Goal: Information Seeking & Learning: Learn about a topic

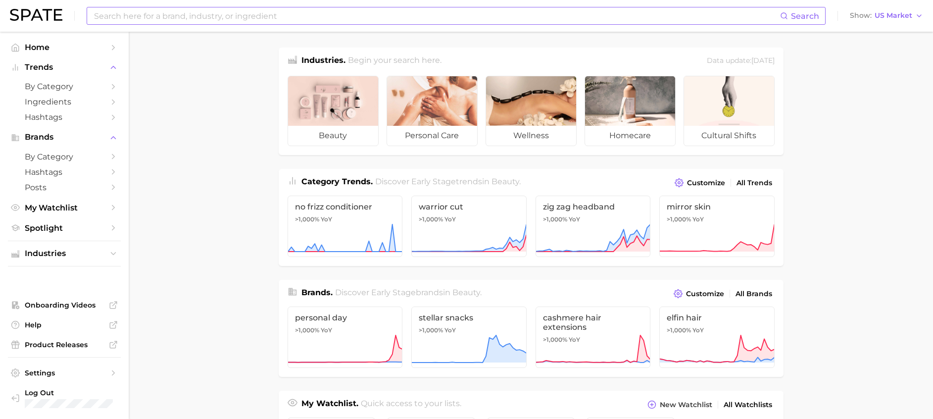
click at [259, 15] on input at bounding box center [436, 15] width 687 height 17
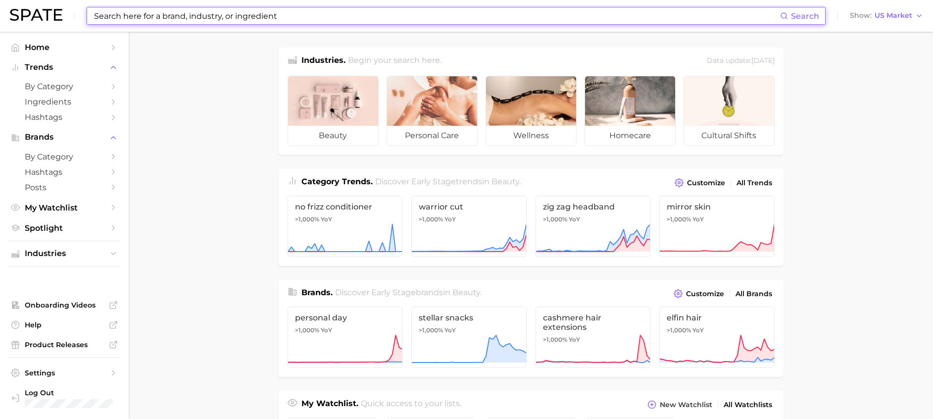
click at [137, 11] on input at bounding box center [436, 15] width 687 height 17
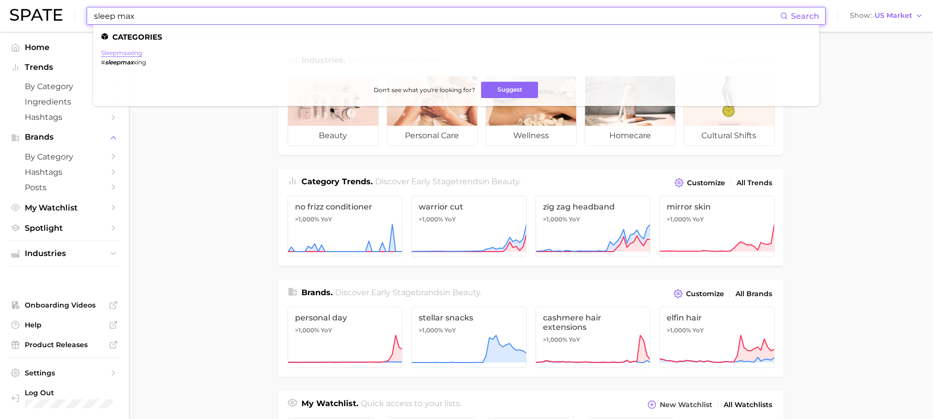
type input "sleep max"
click at [119, 52] on link "sleepmaxxing" at bounding box center [121, 52] width 41 height 7
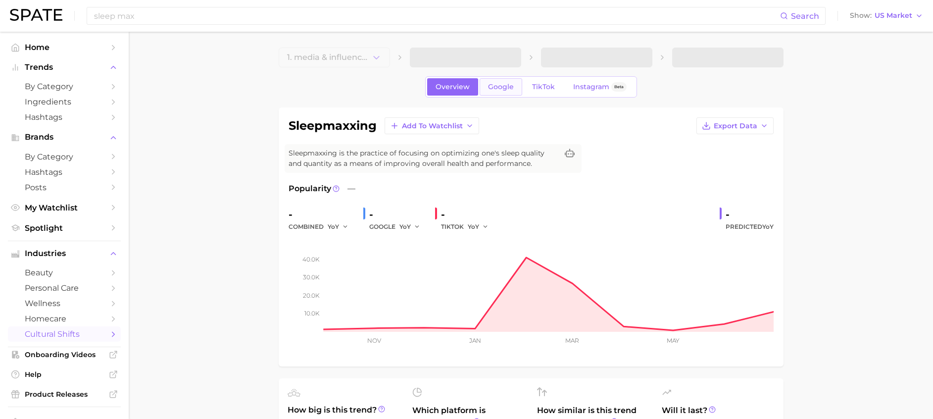
click at [507, 87] on span "Google" at bounding box center [501, 87] width 26 height 8
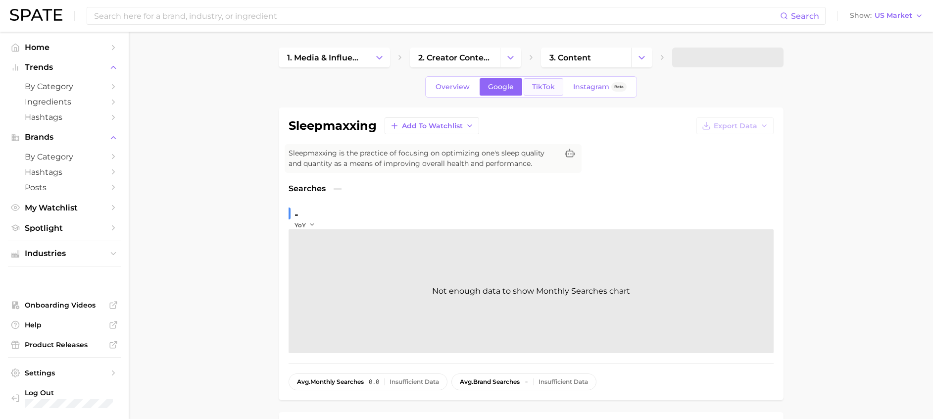
click at [536, 85] on span "TikTok" at bounding box center [543, 87] width 23 height 8
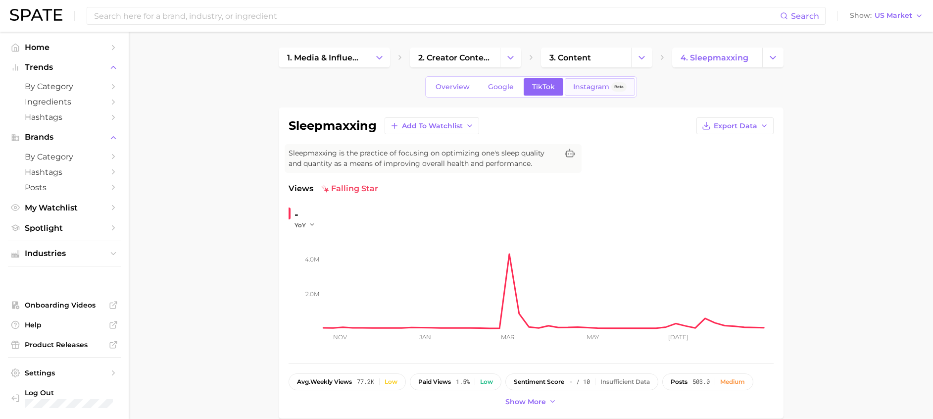
click at [587, 89] on span "Instagram" at bounding box center [591, 87] width 36 height 8
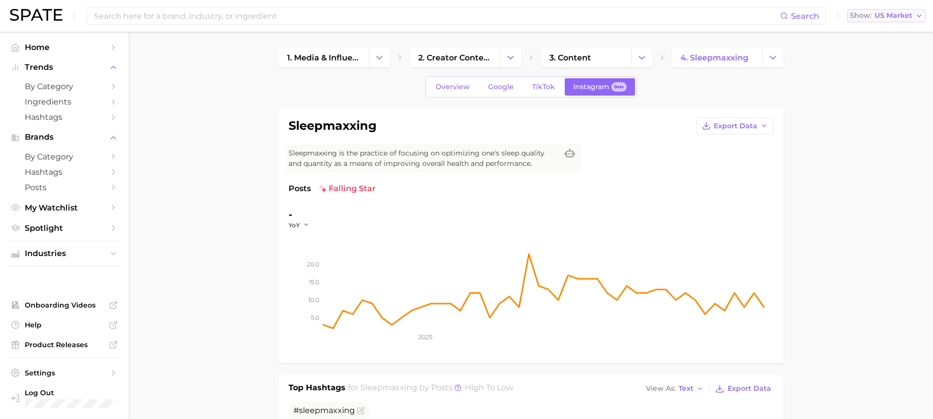
click at [879, 13] on span "US Market" at bounding box center [894, 15] width 38 height 5
click at [877, 30] on span "[GEOGRAPHIC_DATA]" at bounding box center [891, 32] width 77 height 8
click at [516, 90] on link "Google" at bounding box center [501, 86] width 43 height 17
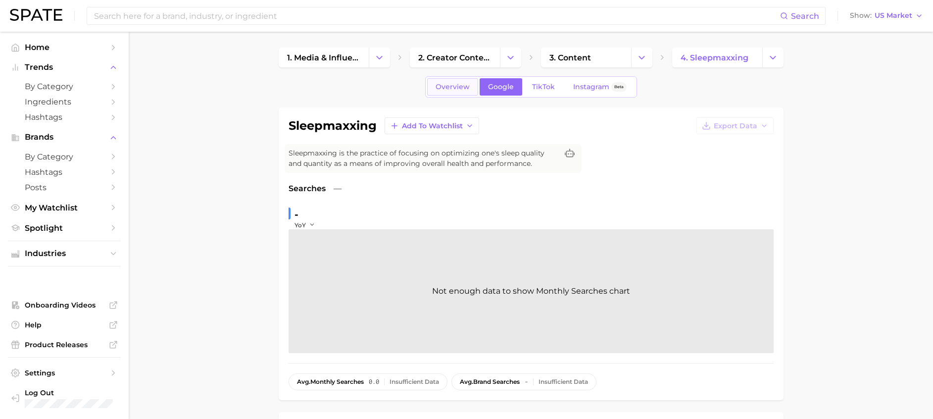
click at [466, 85] on span "Overview" at bounding box center [453, 87] width 34 height 8
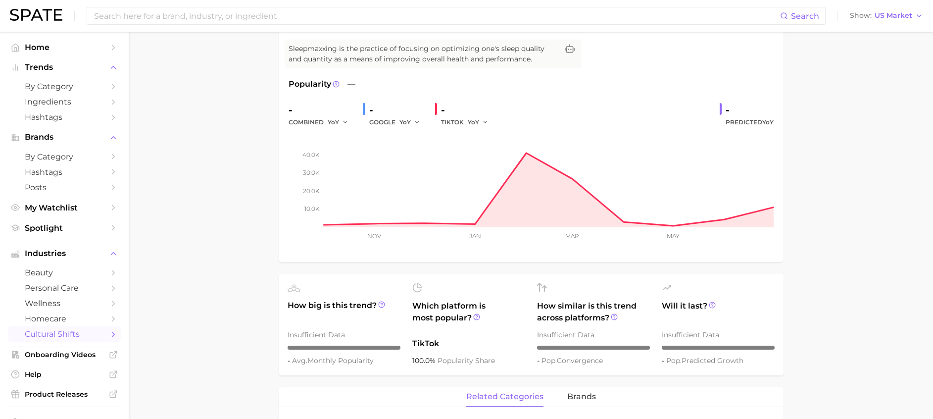
scroll to position [74, 0]
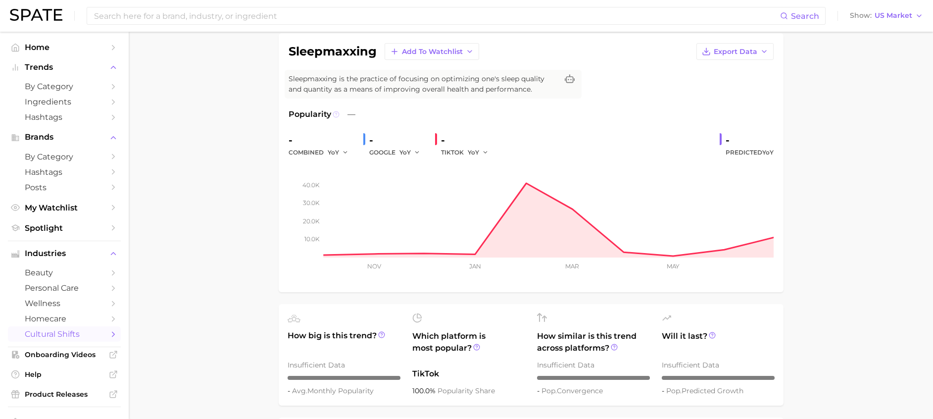
click at [334, 116] on icon at bounding box center [336, 114] width 7 height 7
click at [333, 115] on icon at bounding box center [336, 114] width 7 height 7
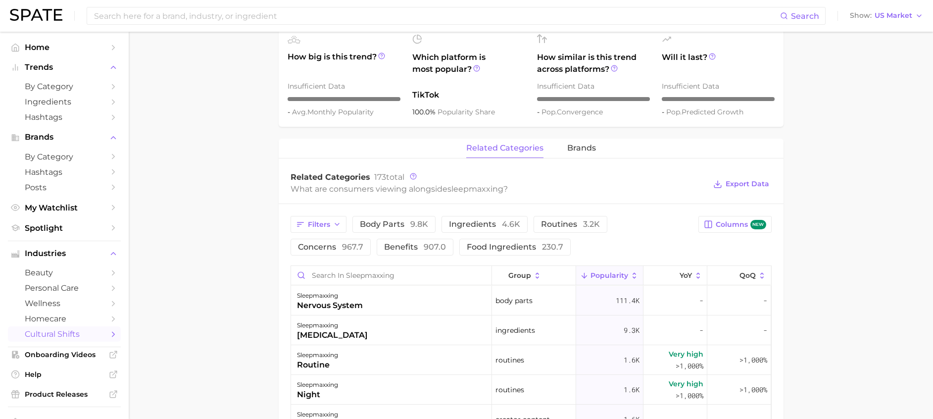
scroll to position [371, 0]
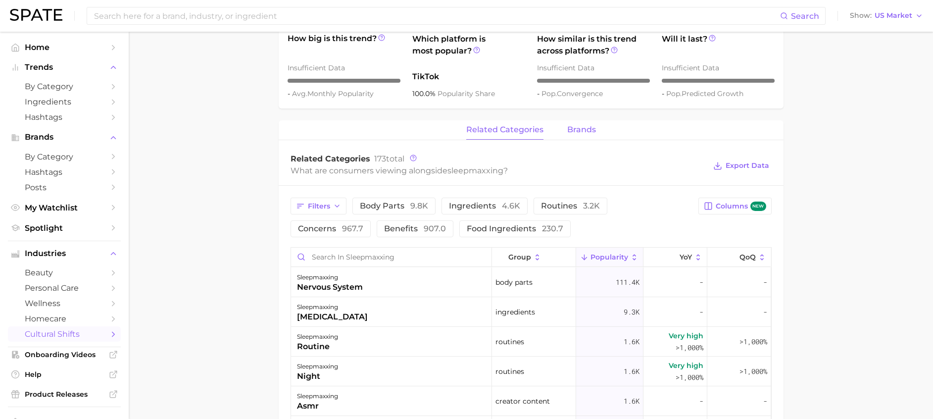
click at [593, 136] on button "brands" at bounding box center [581, 129] width 29 height 19
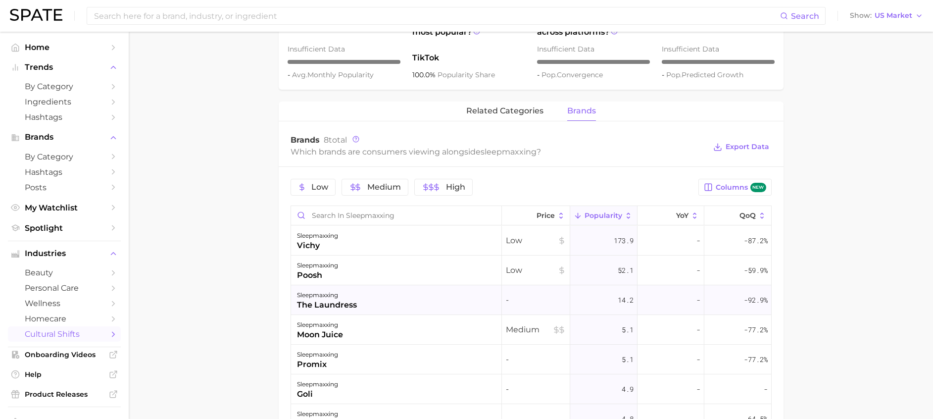
scroll to position [274, 0]
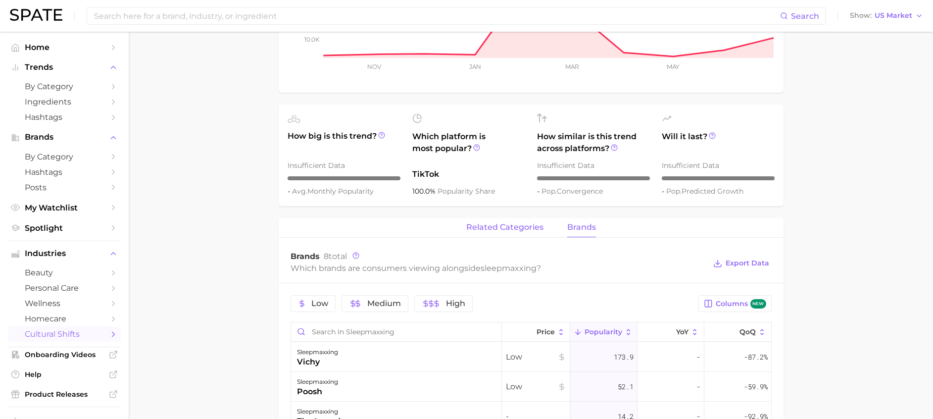
click at [490, 230] on span "related categories" at bounding box center [504, 227] width 77 height 9
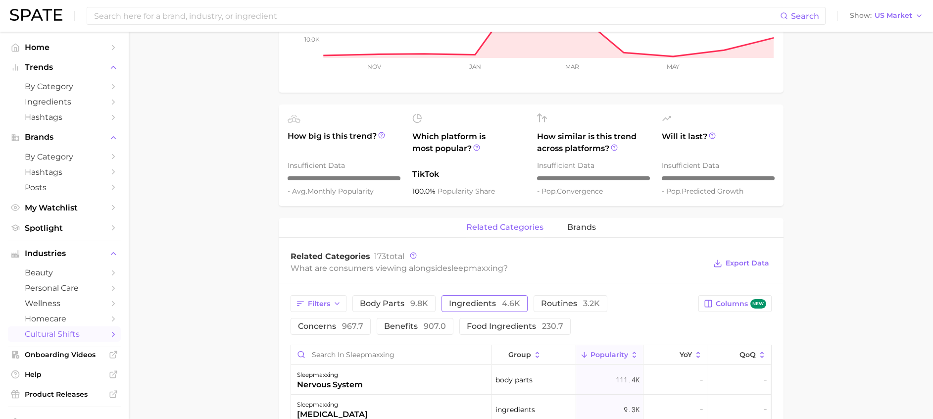
click at [482, 303] on span "ingredients 4.6k" at bounding box center [484, 304] width 71 height 8
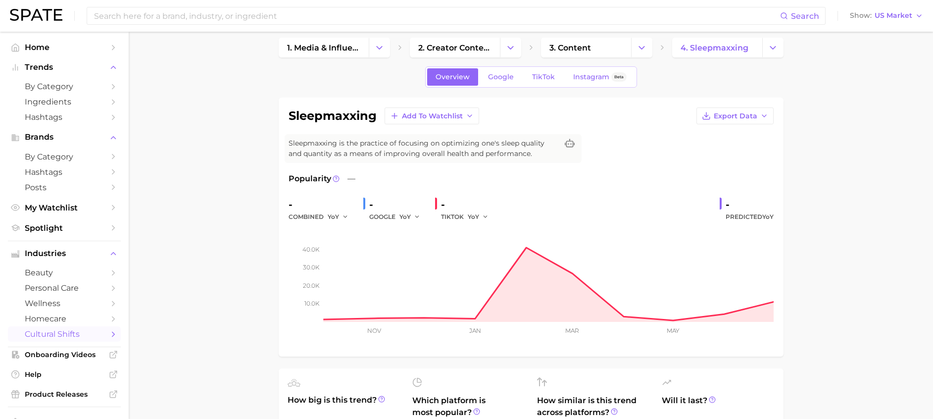
scroll to position [0, 0]
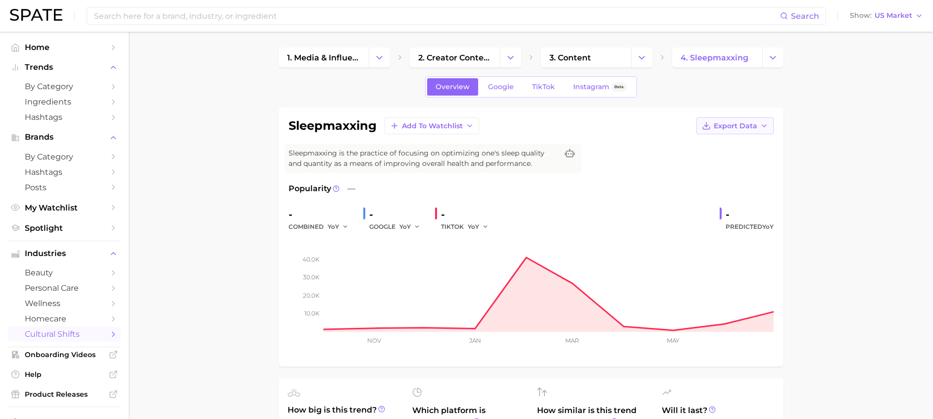
click at [722, 123] on span "Export Data" at bounding box center [736, 126] width 44 height 8
click at [723, 161] on span "Time Series Image" at bounding box center [715, 162] width 66 height 8
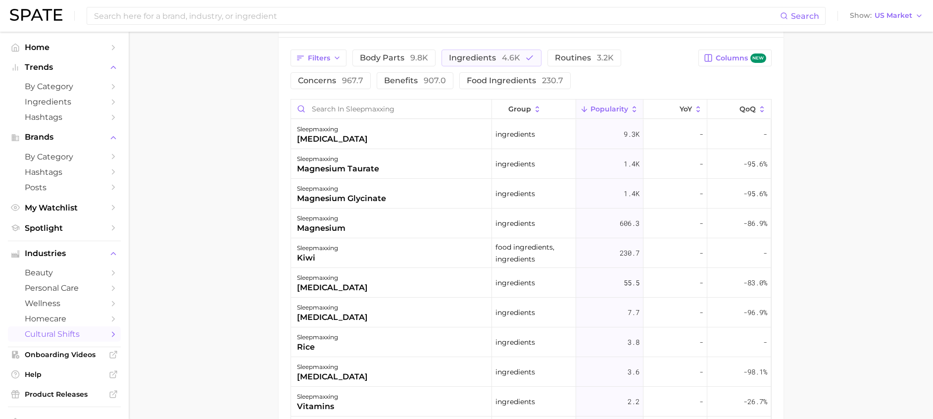
scroll to position [371, 0]
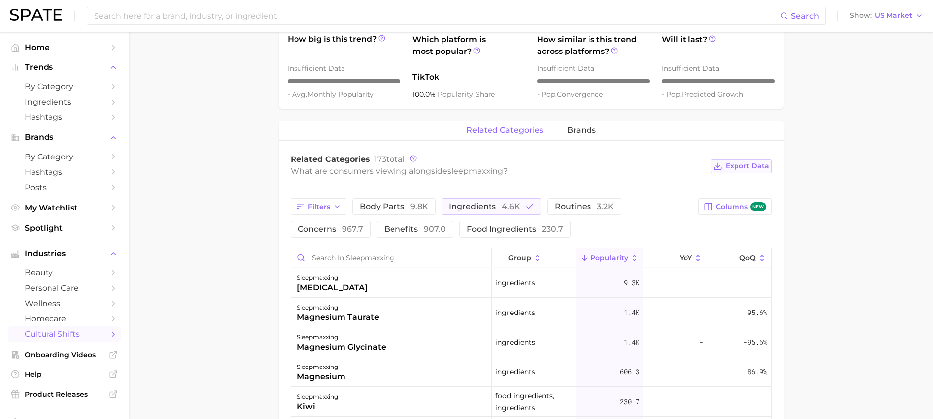
click at [752, 168] on span "Export Data" at bounding box center [748, 166] width 44 height 8
click at [764, 210] on span "new" at bounding box center [759, 206] width 16 height 9
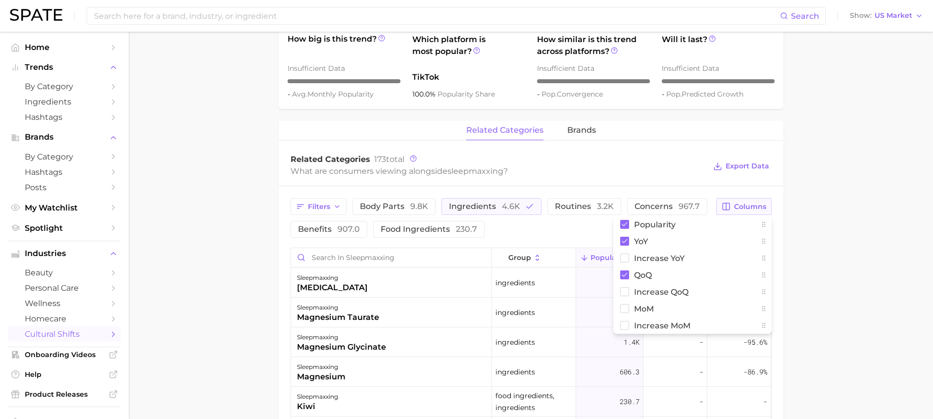
click at [825, 216] on main "1. media & influencers 2. creator content 3. content 4. sleepmaxxing Overview G…" at bounding box center [531, 188] width 805 height 1055
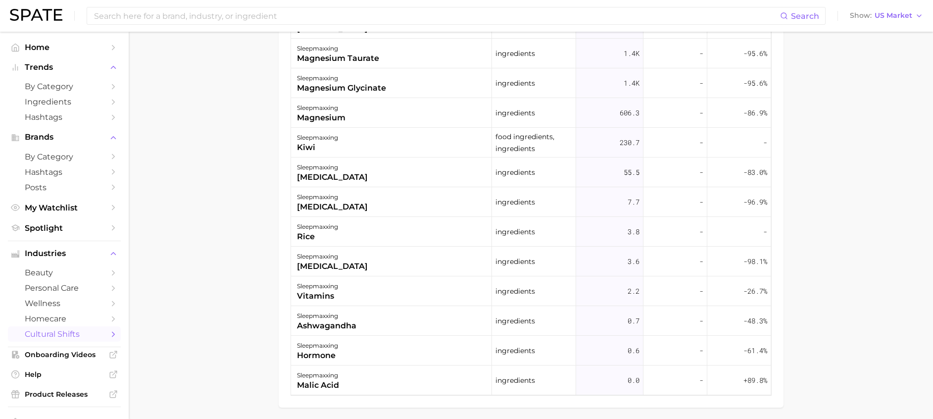
scroll to position [648, 0]
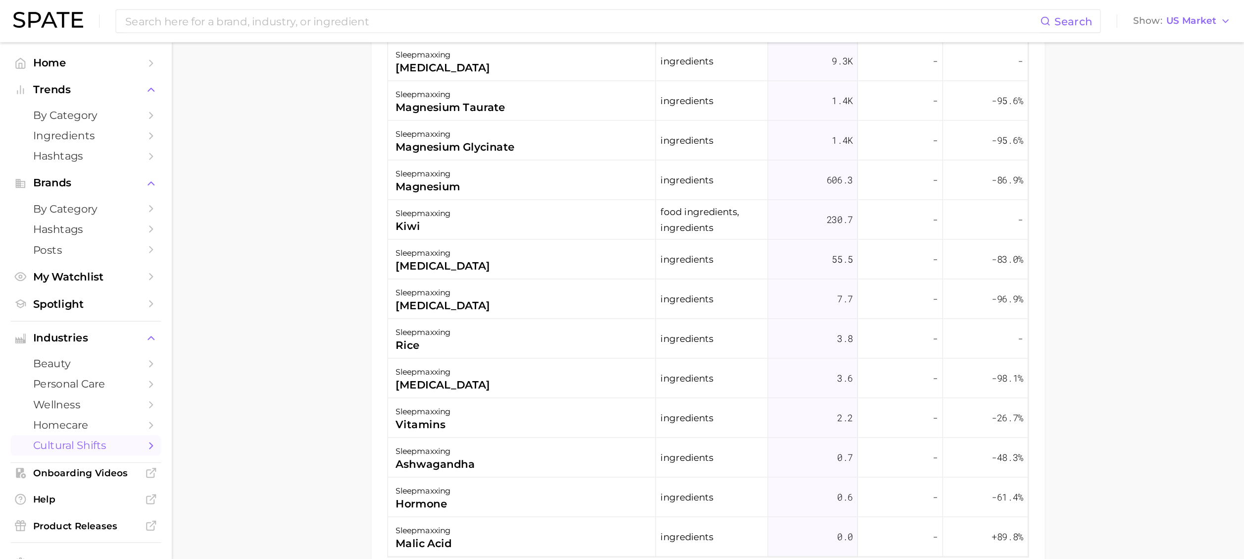
scroll to position [531, 0]
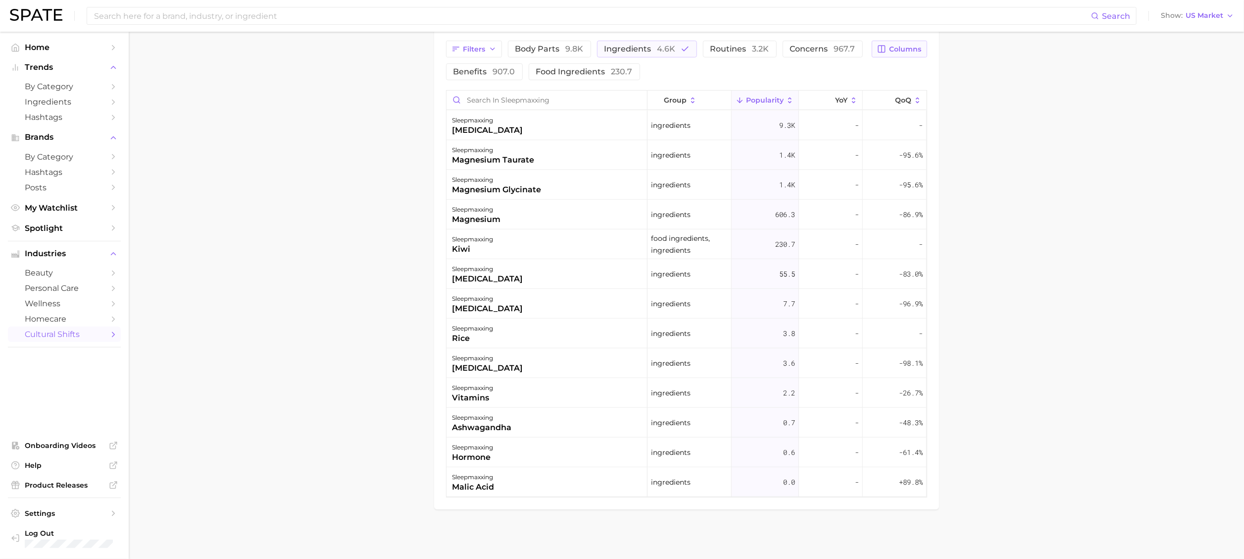
drag, startPoint x: 922, startPoint y: 1, endPoint x: 375, endPoint y: 327, distance: 636.0
click at [375, 327] on main "1. media & influencers 2. creator content 3. content 4. sleepmaxxing Overview G…" at bounding box center [687, 30] width 1116 height 1055
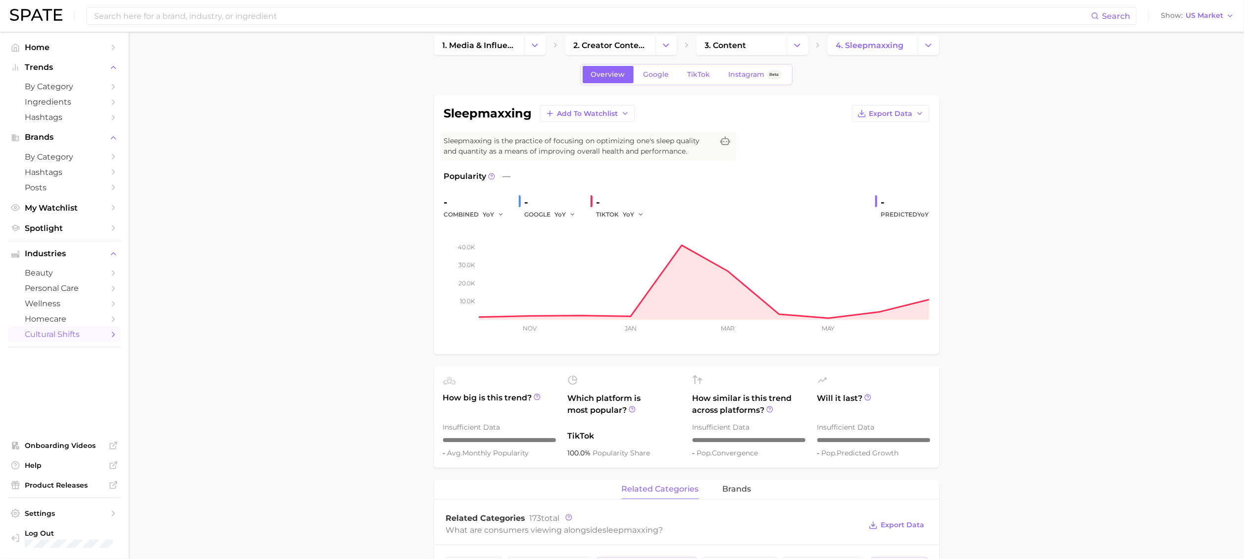
scroll to position [0, 0]
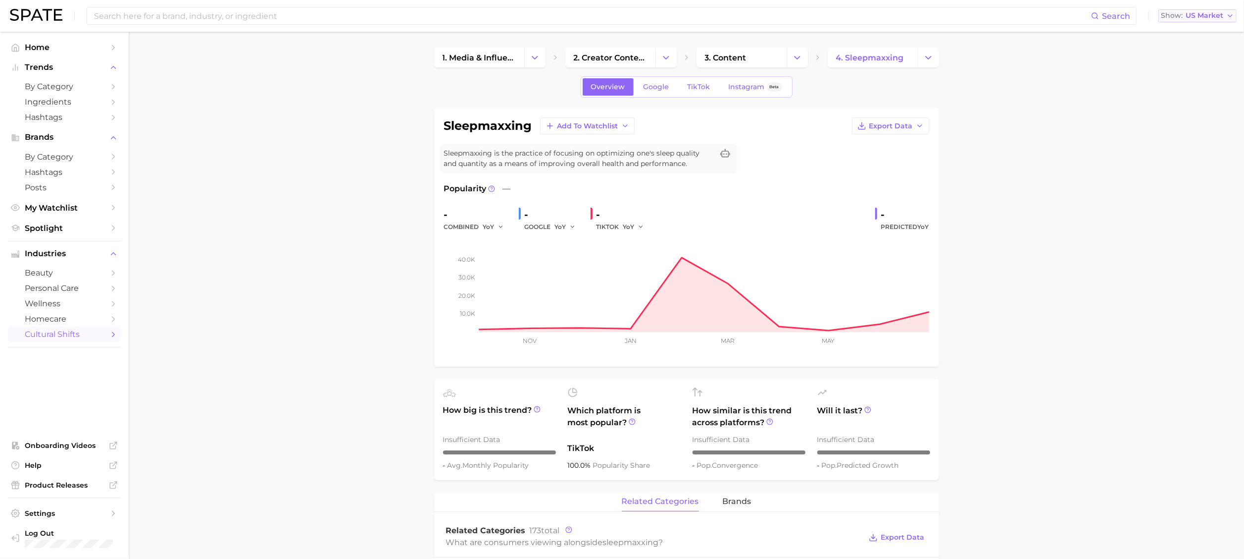
click at [944, 15] on span "US Market" at bounding box center [1205, 15] width 38 height 5
click at [944, 49] on span "[GEOGRAPHIC_DATA]" at bounding box center [1202, 50] width 77 height 8
click at [890, 127] on span "Export Data" at bounding box center [892, 126] width 44 height 8
click at [886, 161] on span "Time Series Image" at bounding box center [870, 162] width 66 height 8
click at [944, 15] on span "GB Market" at bounding box center [1204, 15] width 39 height 5
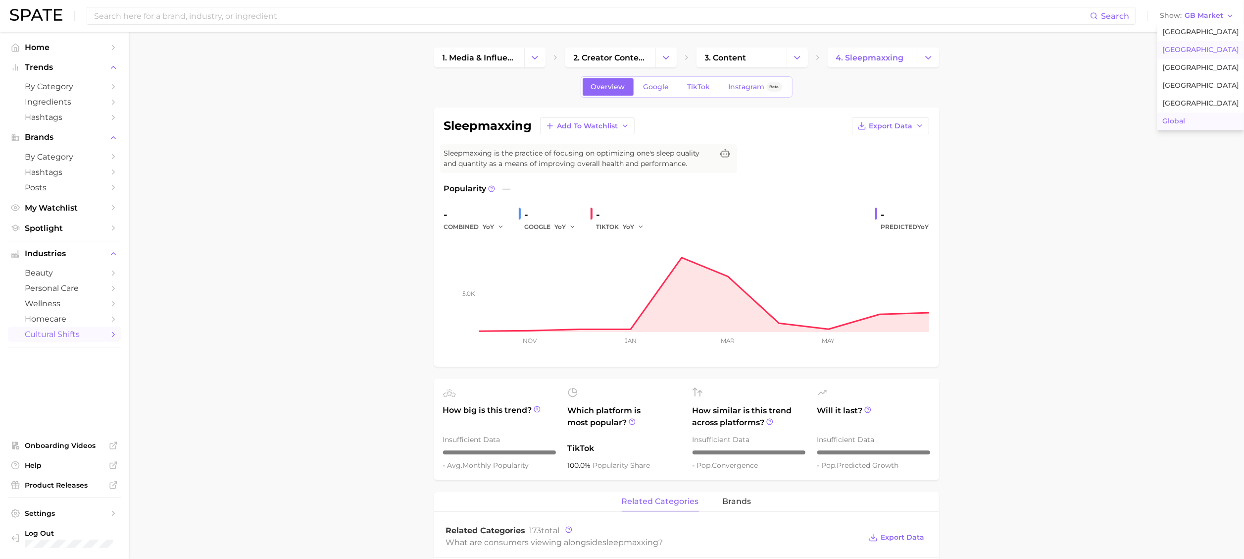
click at [944, 123] on button "Global" at bounding box center [1201, 121] width 87 height 18
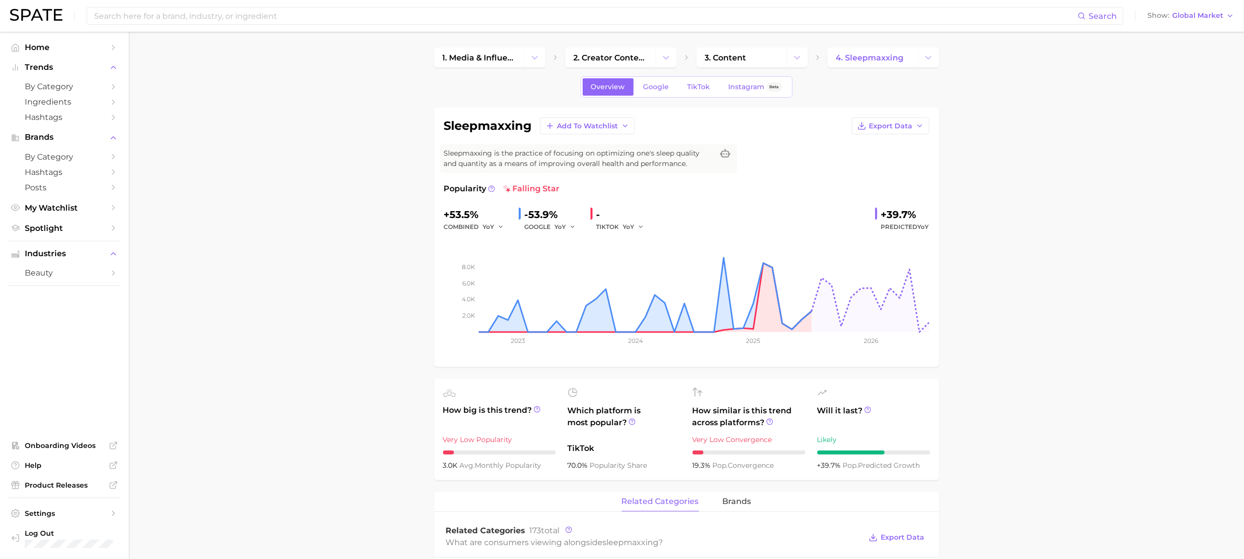
click at [944, 23] on div "Search Show Global Market" at bounding box center [622, 16] width 1225 height 32
click at [944, 13] on span "Global Market" at bounding box center [1198, 15] width 51 height 5
click at [944, 82] on span "[GEOGRAPHIC_DATA]" at bounding box center [1188, 85] width 77 height 8
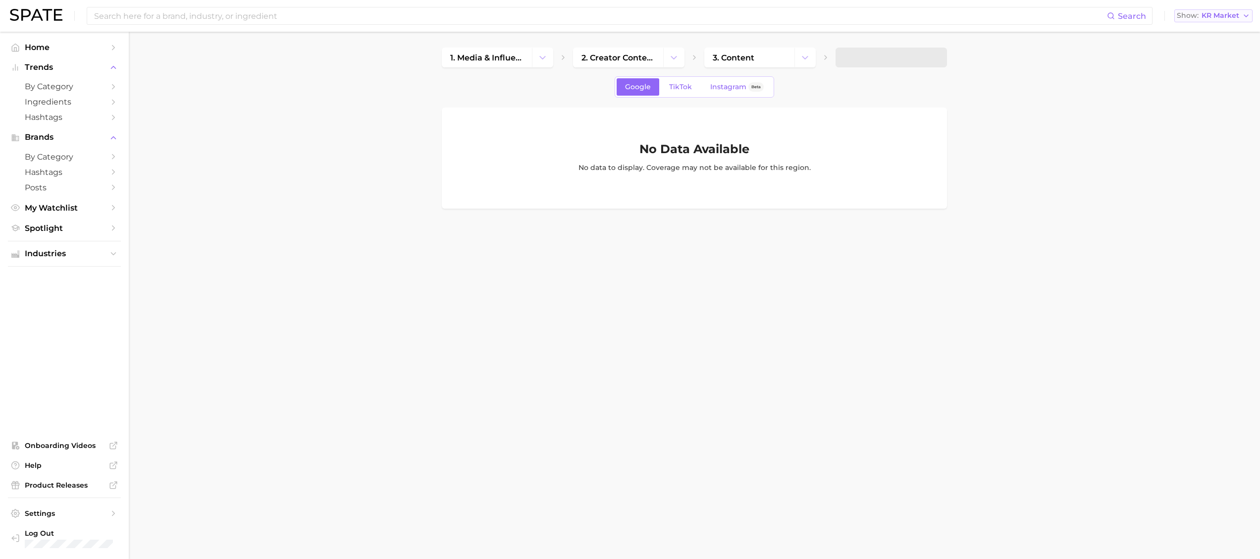
click at [944, 14] on span "KR Market" at bounding box center [1220, 15] width 38 height 5
click at [944, 102] on span "[GEOGRAPHIC_DATA]" at bounding box center [1217, 103] width 77 height 8
click at [944, 13] on span "JP Market" at bounding box center [1221, 15] width 36 height 5
click at [944, 62] on button "[GEOGRAPHIC_DATA]" at bounding box center [1219, 68] width 87 height 18
click at [944, 13] on span "FR Market" at bounding box center [1220, 15] width 37 height 5
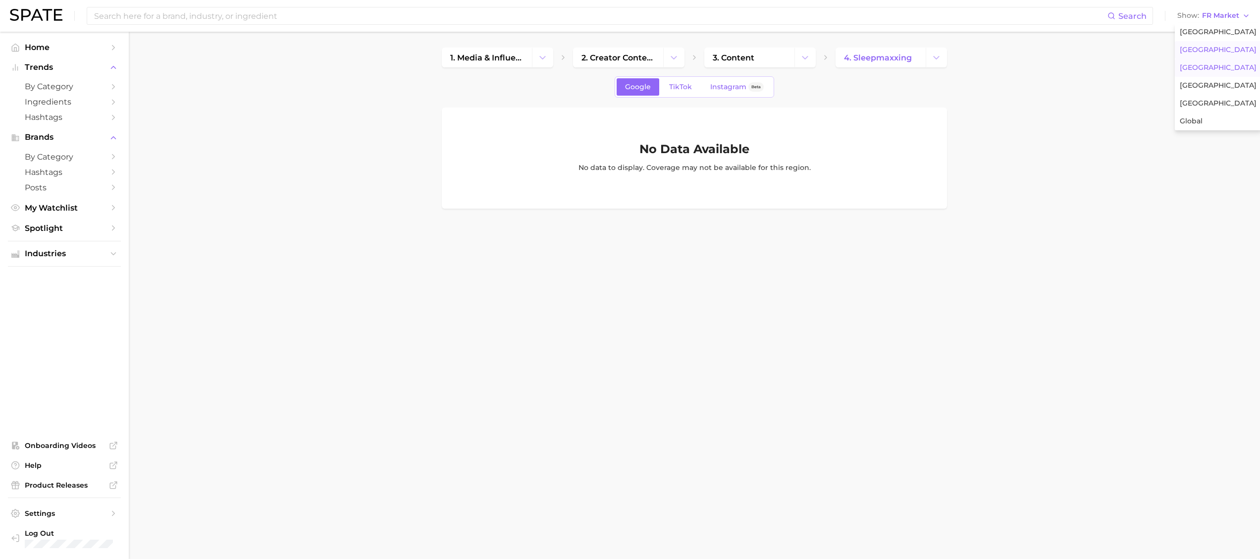
click at [944, 44] on button "[GEOGRAPHIC_DATA]" at bounding box center [1218, 50] width 87 height 18
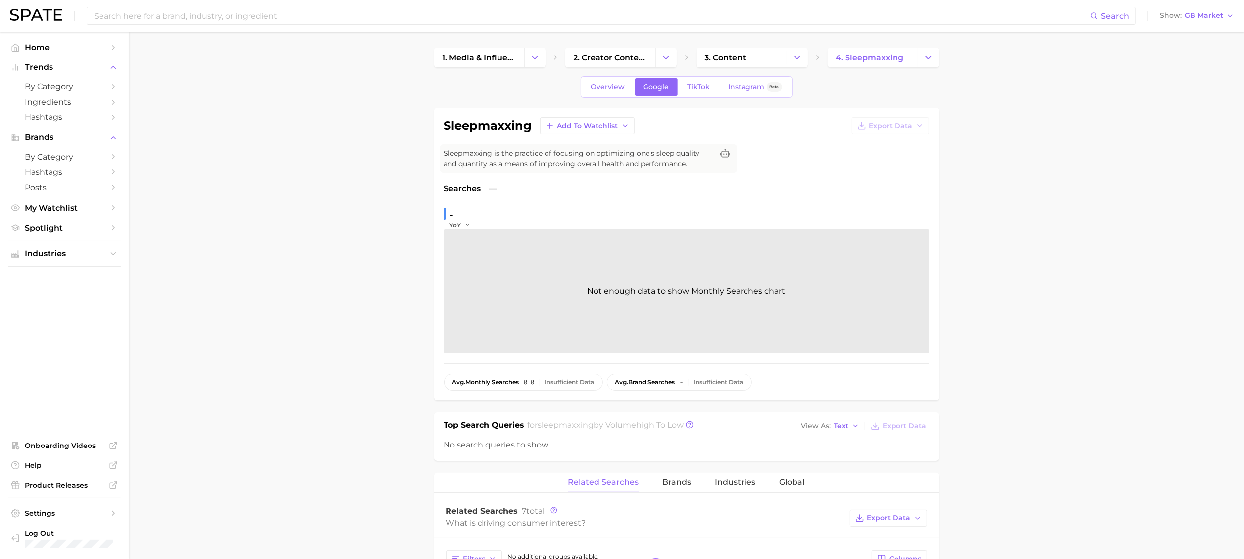
click at [944, 22] on button "Show GB Market" at bounding box center [1197, 15] width 79 height 13
click at [944, 34] on span "[GEOGRAPHIC_DATA]" at bounding box center [1201, 32] width 77 height 8
click at [615, 93] on link "Overview" at bounding box center [608, 86] width 51 height 17
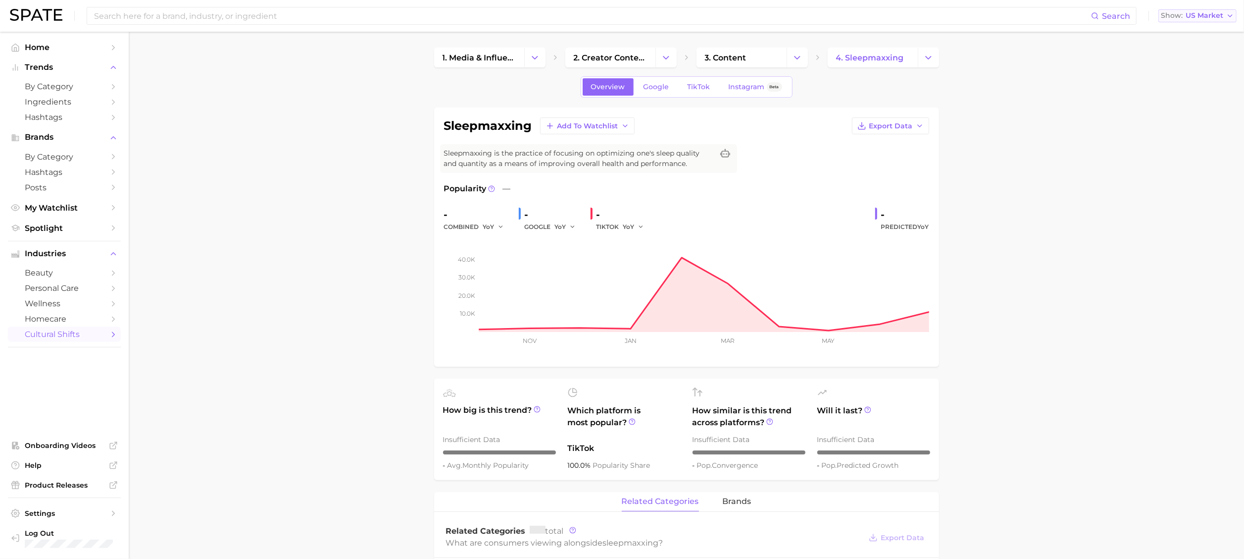
click at [944, 17] on span "US Market" at bounding box center [1205, 15] width 38 height 5
click at [944, 116] on button "Global" at bounding box center [1202, 121] width 87 height 18
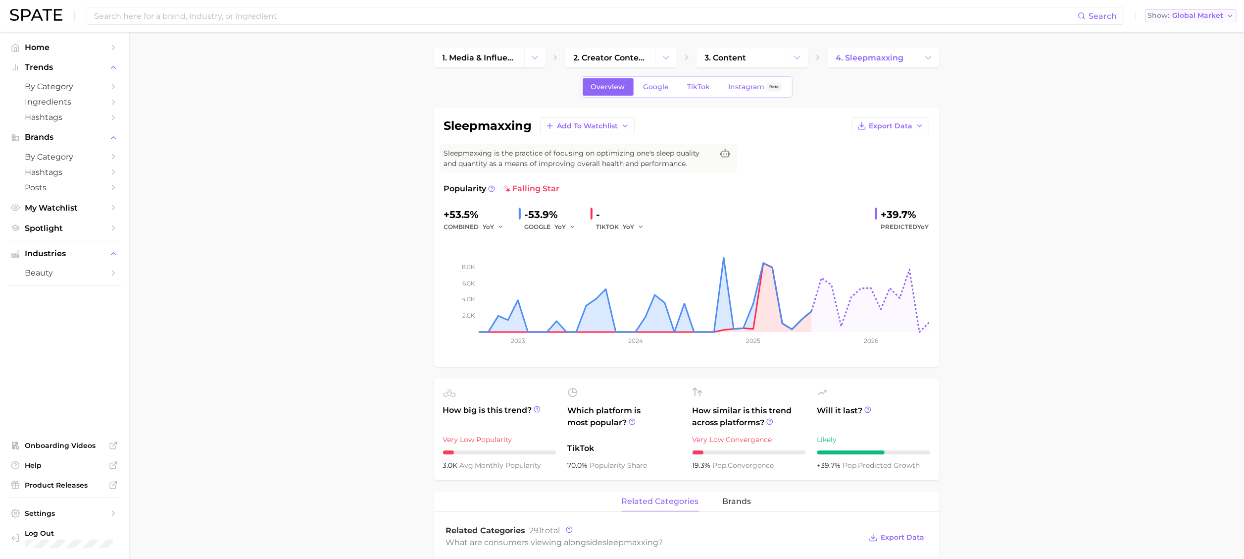
click at [944, 20] on button "Show Global Market" at bounding box center [1191, 15] width 92 height 13
click at [944, 100] on button "[GEOGRAPHIC_DATA]" at bounding box center [1191, 104] width 92 height 18
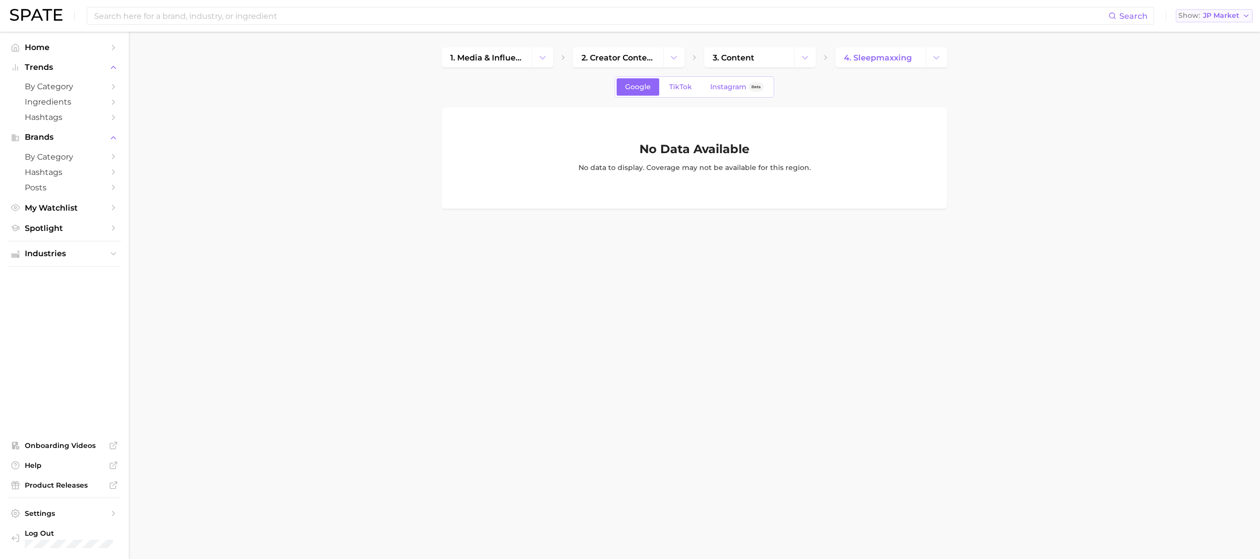
click at [944, 16] on span "JP Market" at bounding box center [1221, 15] width 36 height 5
click at [944, 63] on span "[GEOGRAPHIC_DATA]" at bounding box center [1219, 67] width 77 height 8
click at [944, 18] on span "FR Market" at bounding box center [1220, 15] width 37 height 5
click at [944, 39] on button "[GEOGRAPHIC_DATA]" at bounding box center [1218, 32] width 87 height 18
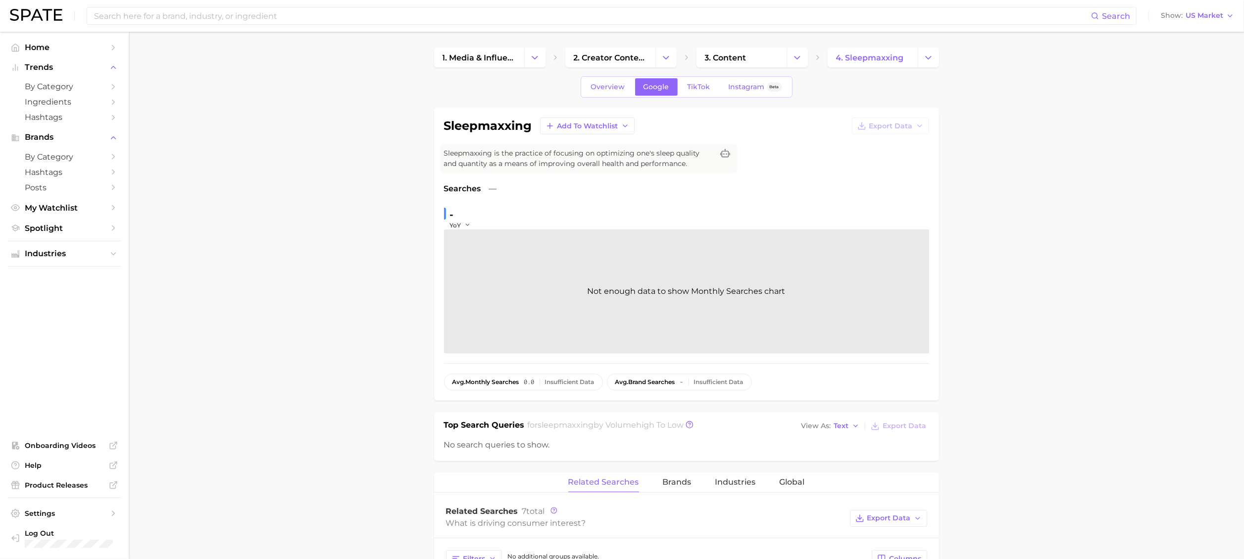
drag, startPoint x: 609, startPoint y: 84, endPoint x: 1098, endPoint y: 46, distance: 490.8
click at [609, 84] on span "Overview" at bounding box center [608, 87] width 34 height 8
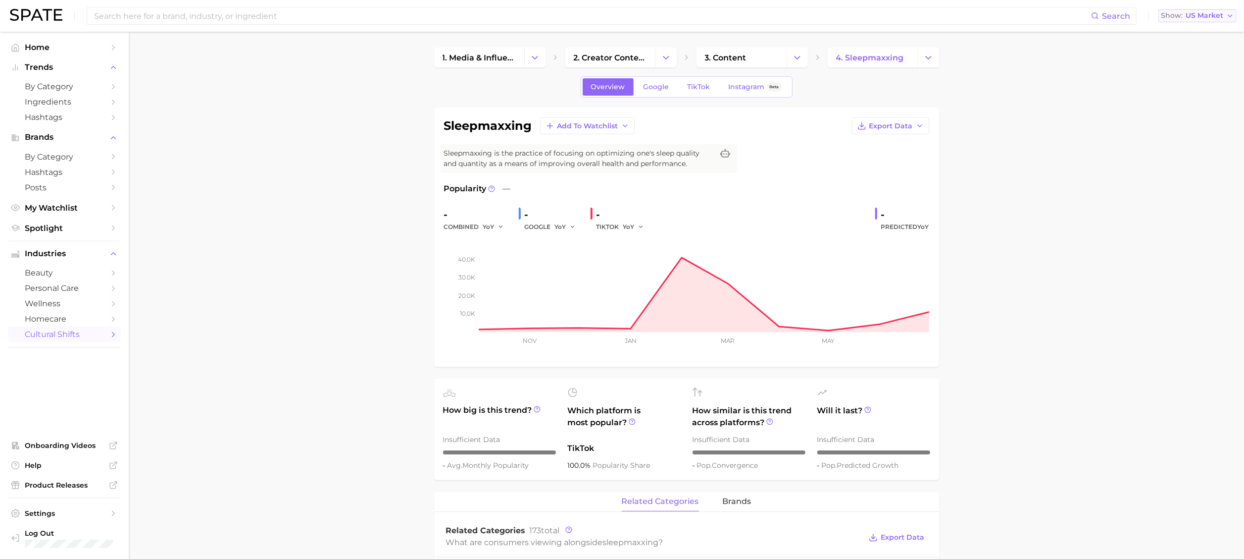
click at [944, 17] on span "US Market" at bounding box center [1205, 15] width 38 height 5
click at [944, 46] on span "[GEOGRAPHIC_DATA]" at bounding box center [1202, 50] width 77 height 8
click at [944, 18] on span "GB Market" at bounding box center [1204, 15] width 39 height 5
click at [944, 60] on button "[GEOGRAPHIC_DATA]" at bounding box center [1201, 68] width 87 height 18
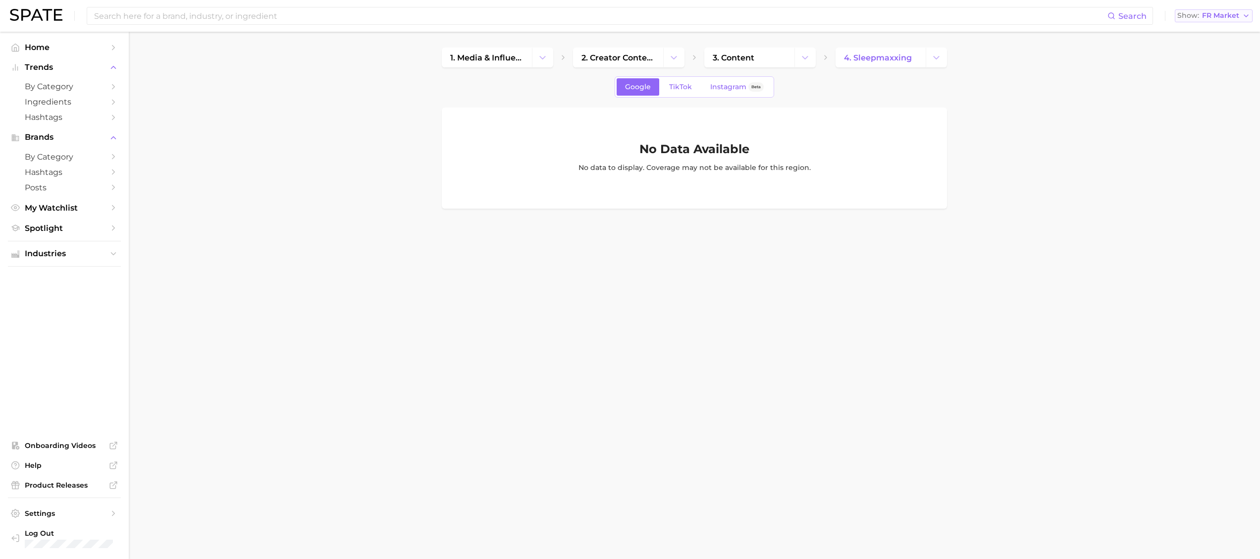
click at [944, 20] on button "Show FR Market" at bounding box center [1214, 15] width 78 height 13
click at [944, 30] on span "[GEOGRAPHIC_DATA]" at bounding box center [1218, 32] width 77 height 8
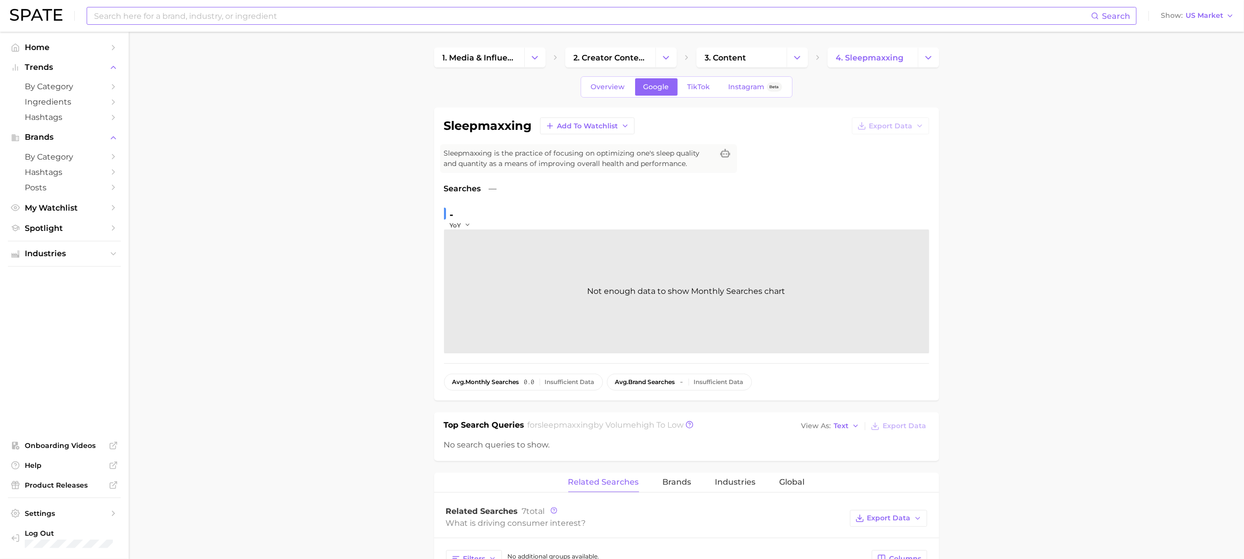
click at [173, 20] on input at bounding box center [592, 15] width 998 height 17
click at [62, 161] on span "by Category" at bounding box center [64, 156] width 79 height 9
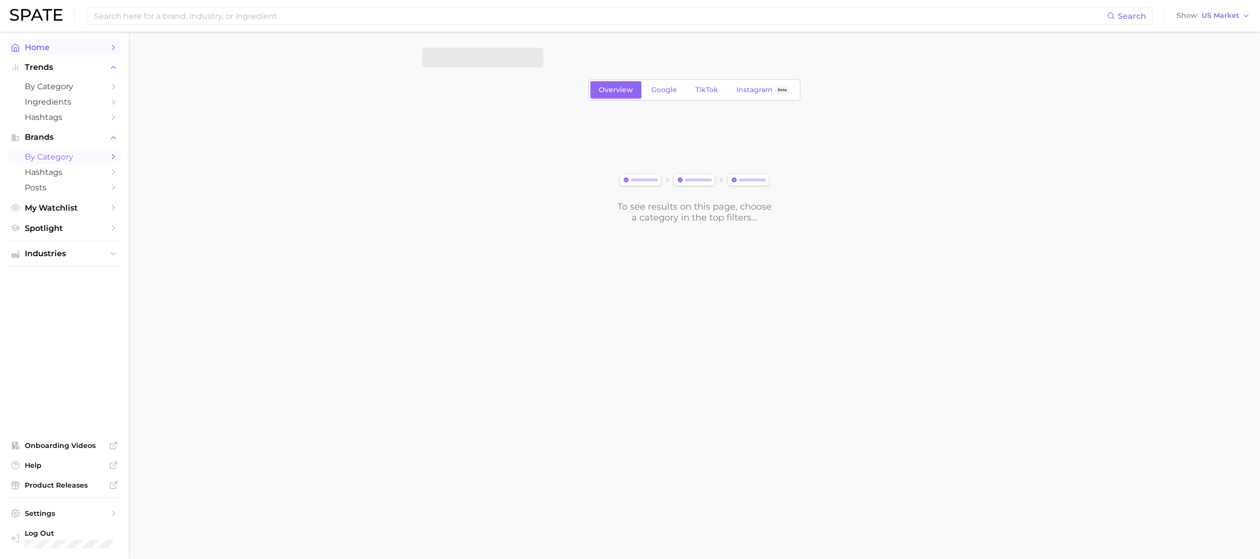
click at [46, 52] on span "Home" at bounding box center [64, 47] width 79 height 9
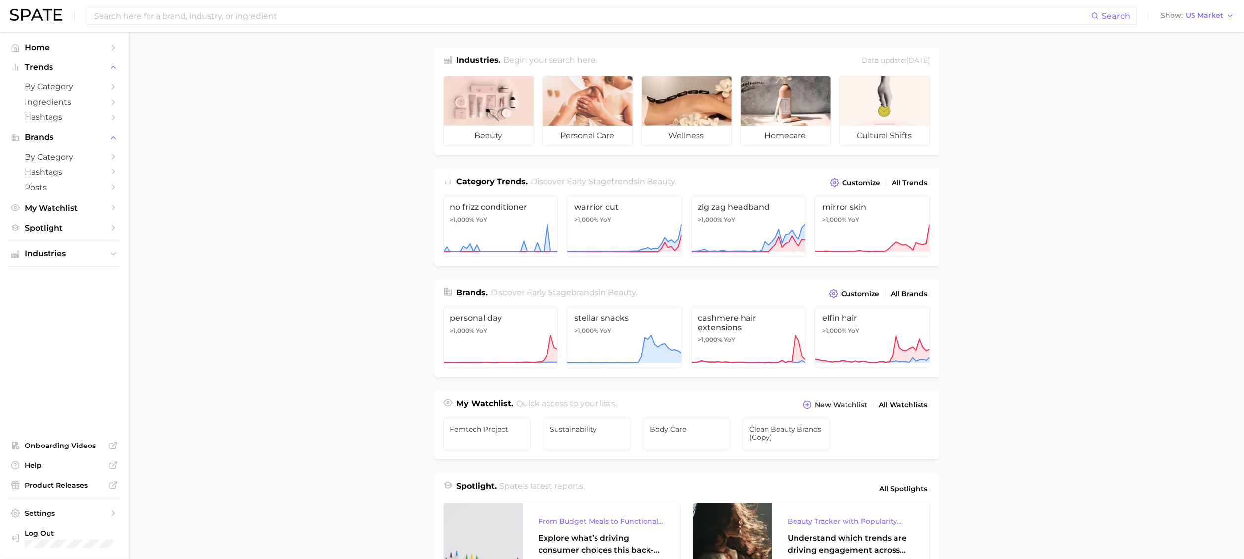
scroll to position [198, 0]
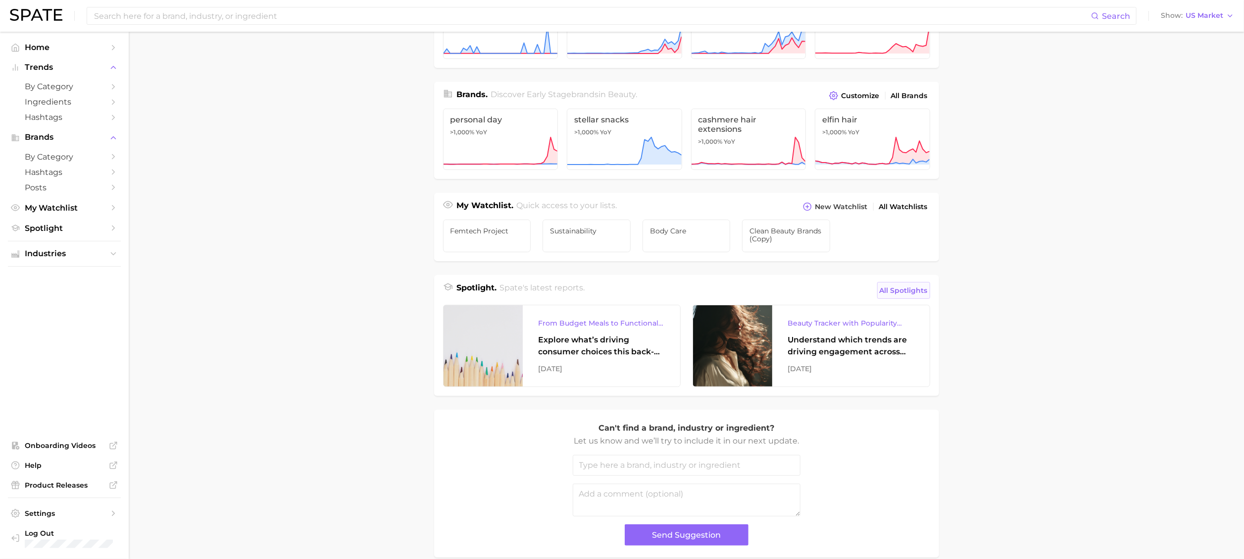
click at [904, 294] on span "All Spotlights" at bounding box center [904, 290] width 48 height 12
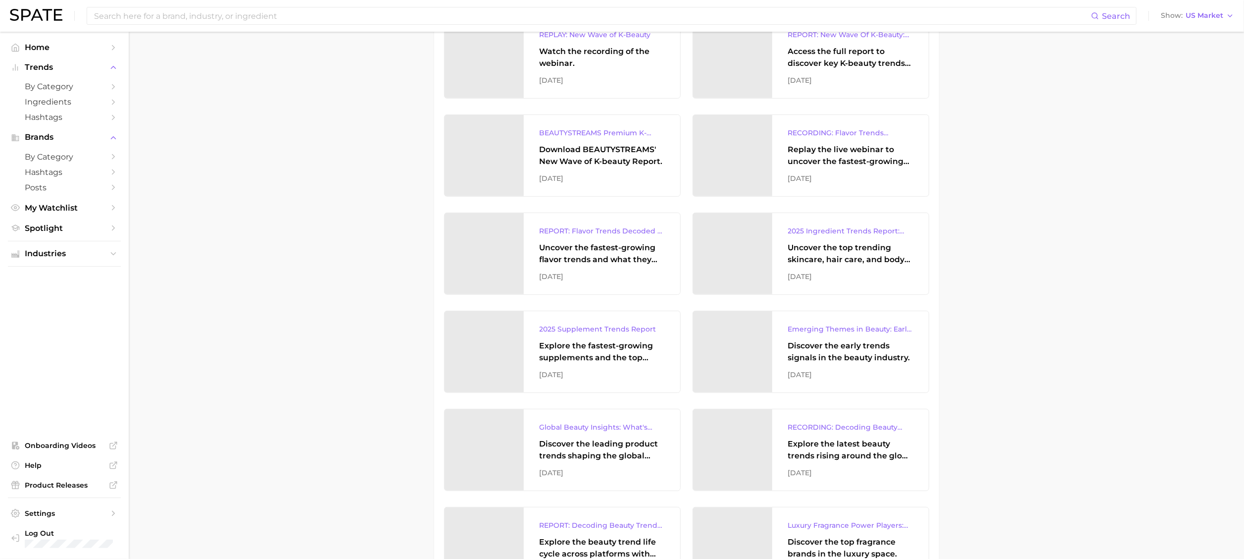
scroll to position [396, 0]
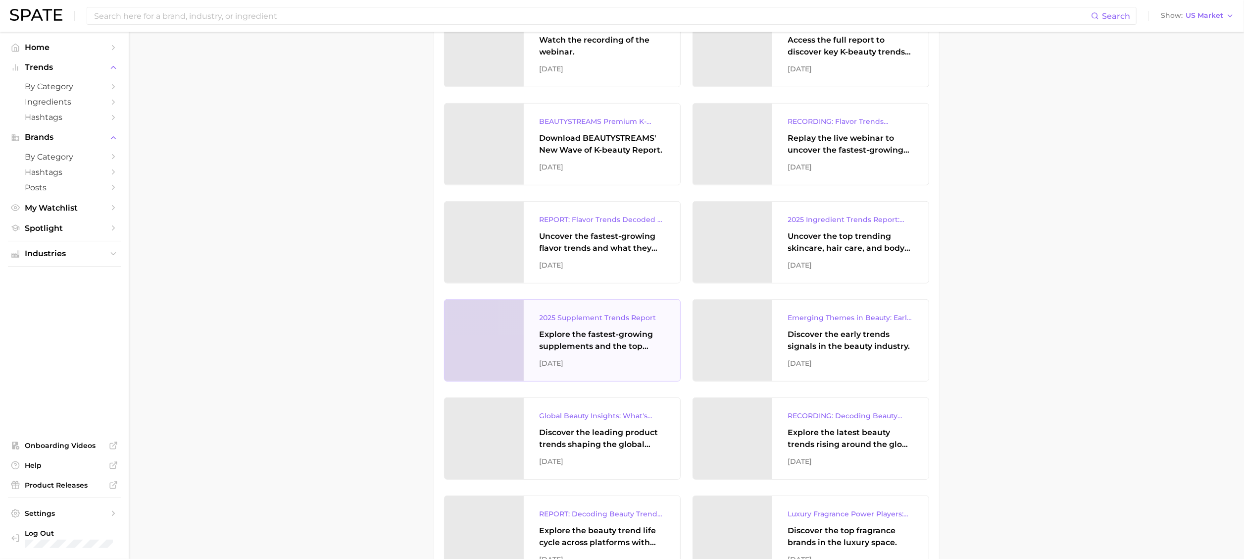
click at [595, 335] on div "Explore the fastest-growing supplements and the top wellness concerns driving c…" at bounding box center [602, 340] width 125 height 24
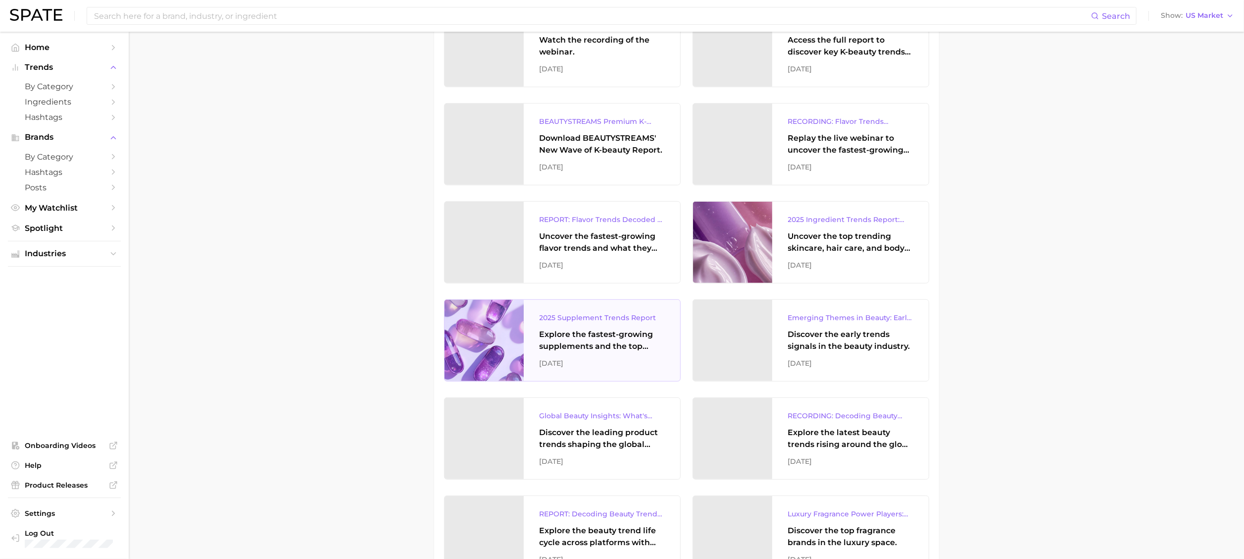
click at [551, 344] on div "Explore the fastest-growing supplements and the top wellness concerns driving c…" at bounding box center [602, 340] width 125 height 24
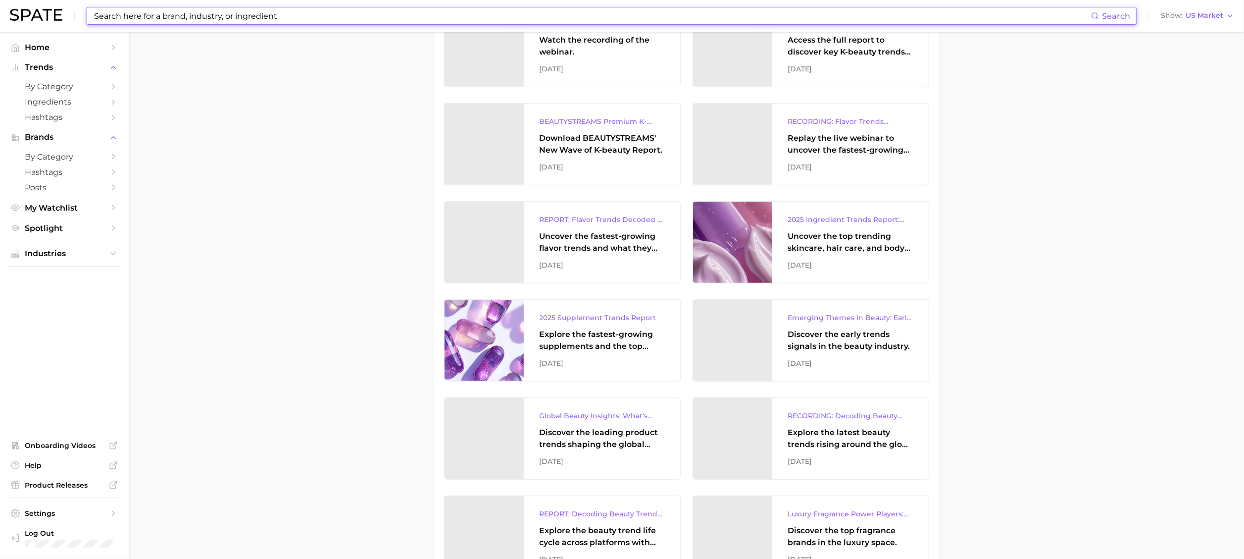
click at [123, 21] on input at bounding box center [592, 15] width 998 height 17
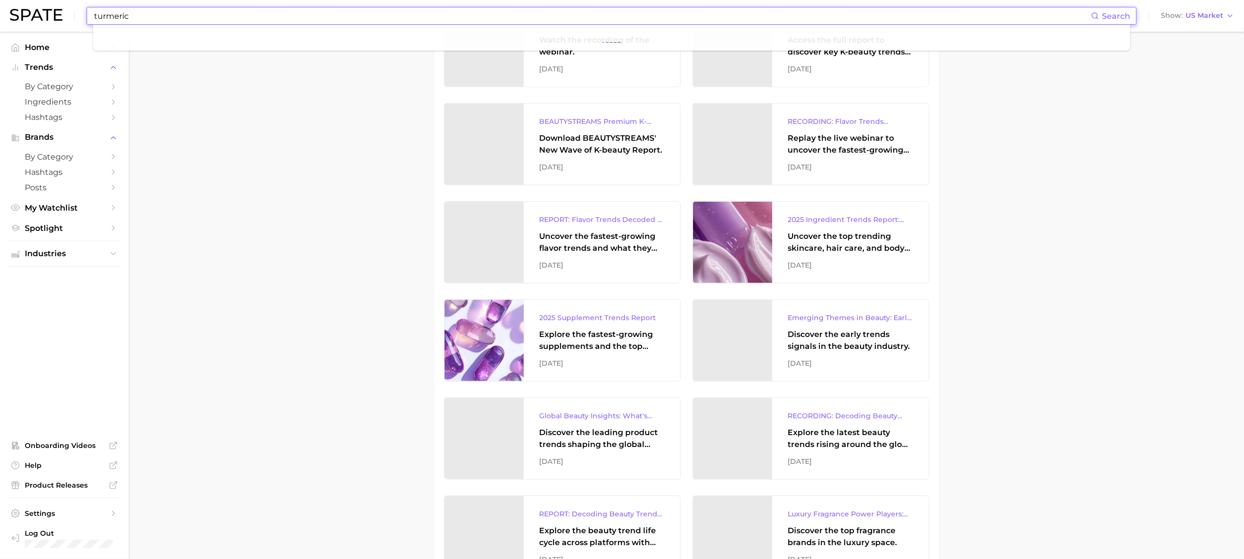
type input "turmeric"
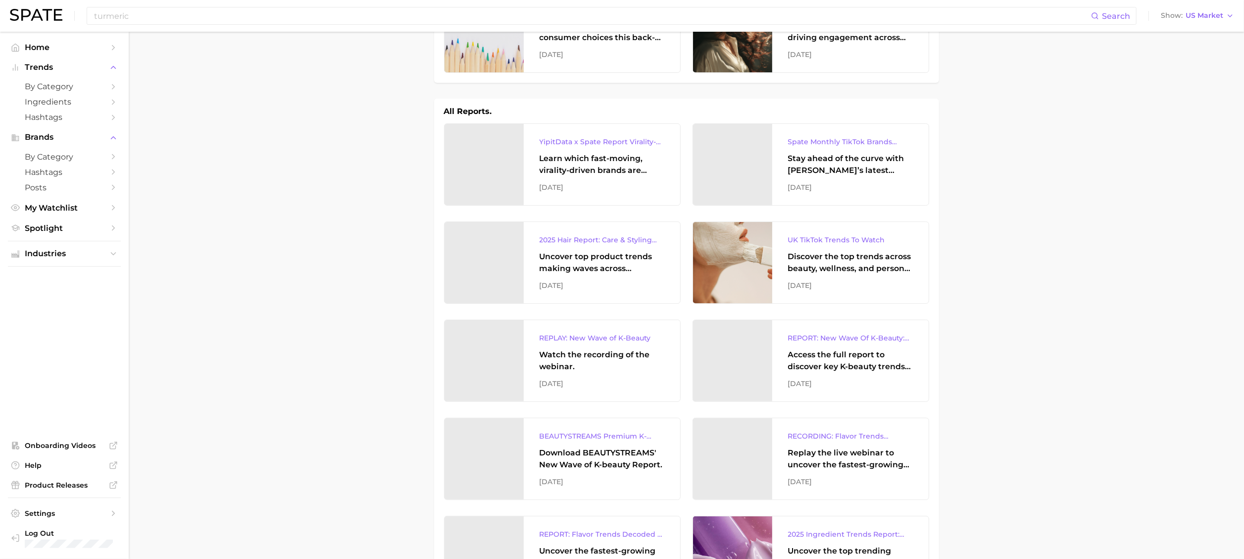
scroll to position [0, 0]
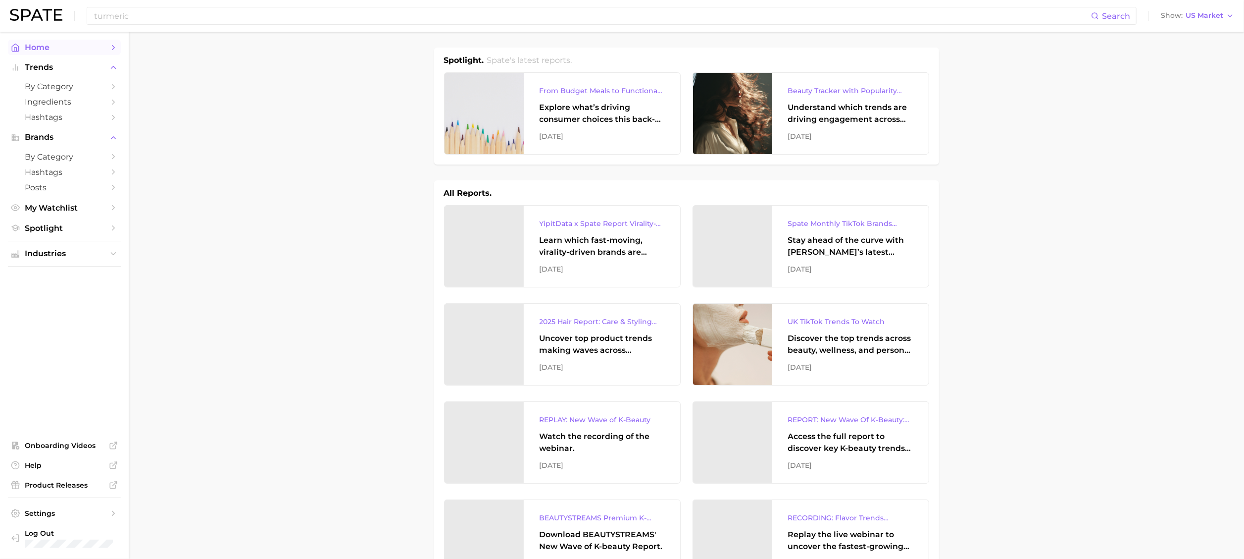
click at [69, 47] on span "Home" at bounding box center [64, 47] width 79 height 9
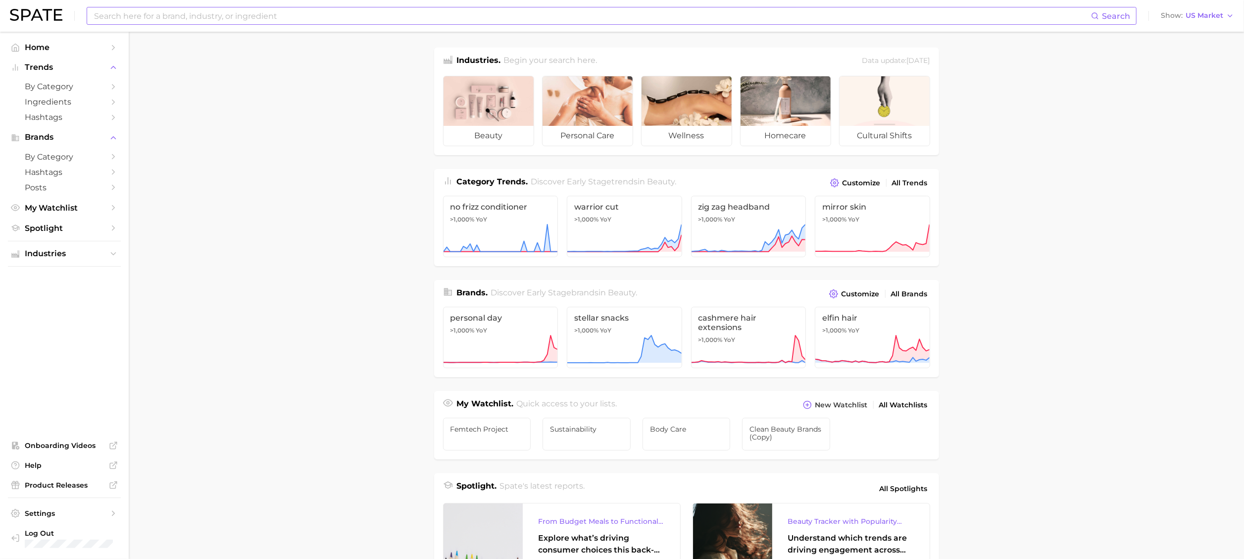
click at [238, 20] on input at bounding box center [592, 15] width 998 height 17
type input "turmeric"
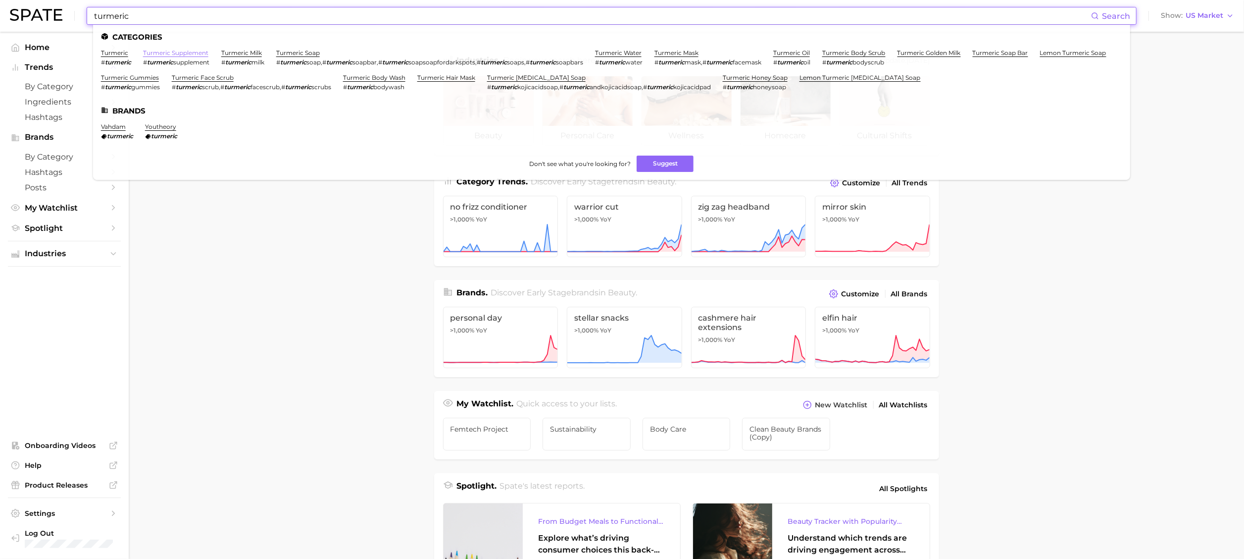
click at [179, 52] on link "turmeric supplement" at bounding box center [175, 52] width 65 height 7
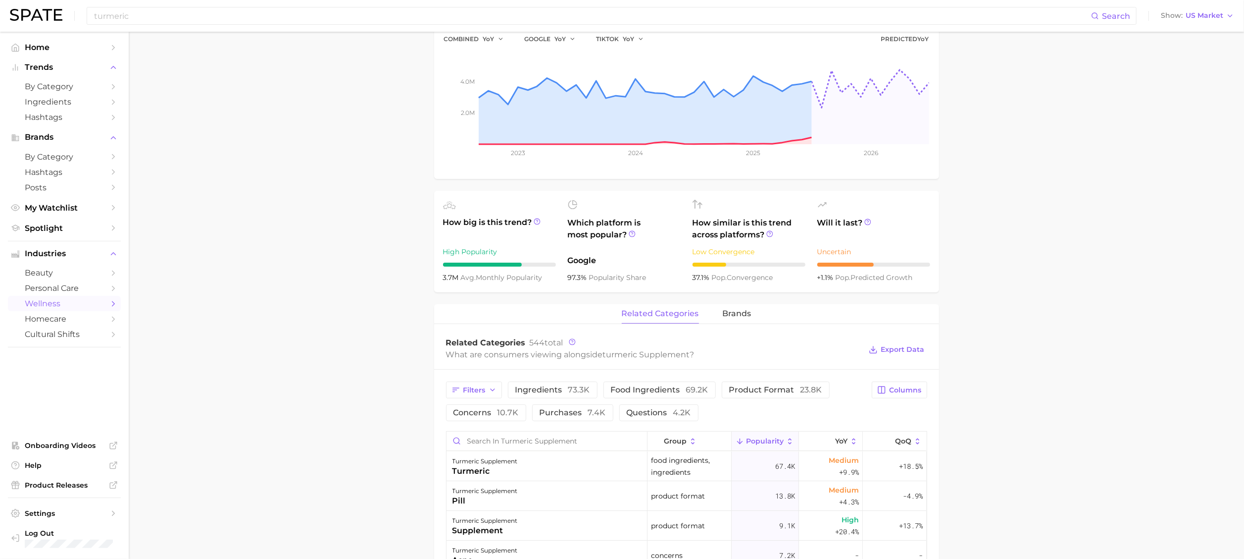
scroll to position [396, 0]
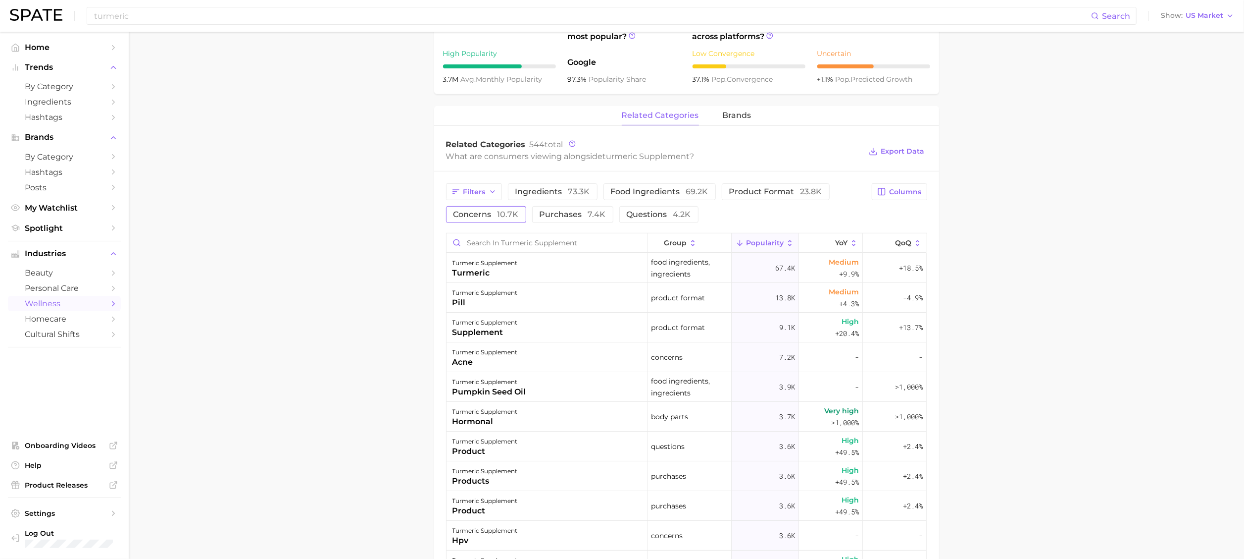
click at [494, 214] on span "concerns 10.7k" at bounding box center [486, 214] width 65 height 8
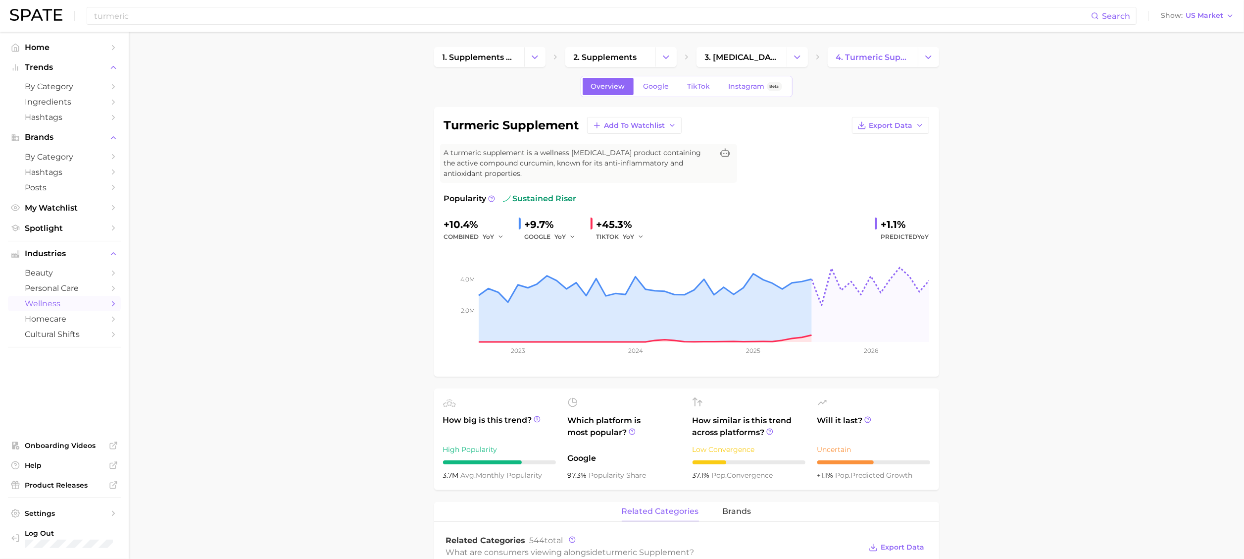
scroll to position [0, 0]
click at [655, 92] on link "Google" at bounding box center [656, 86] width 43 height 17
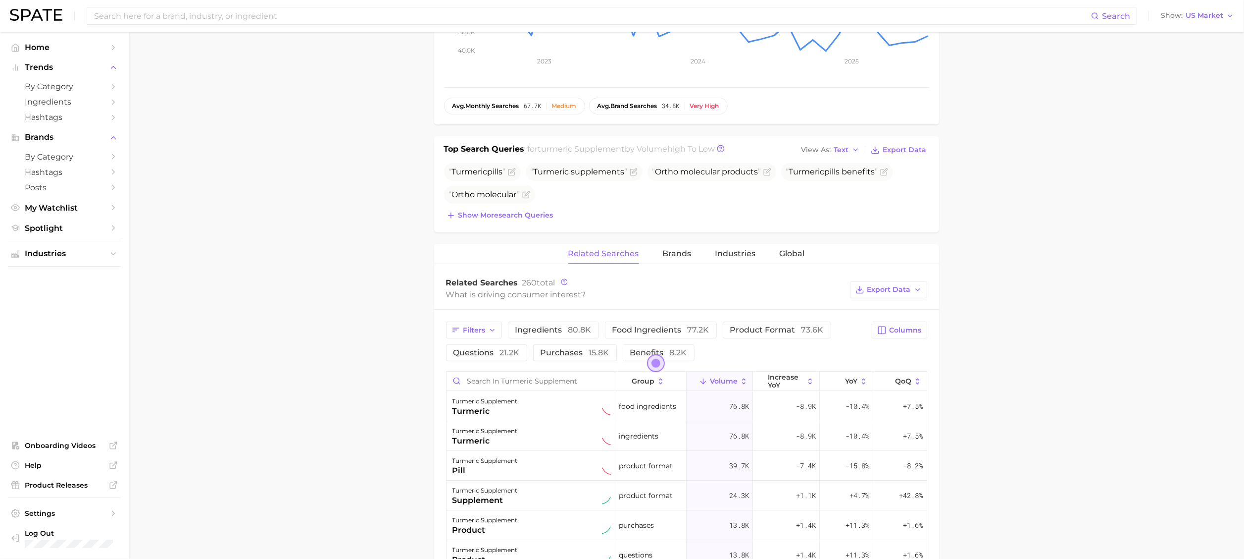
scroll to position [226, 0]
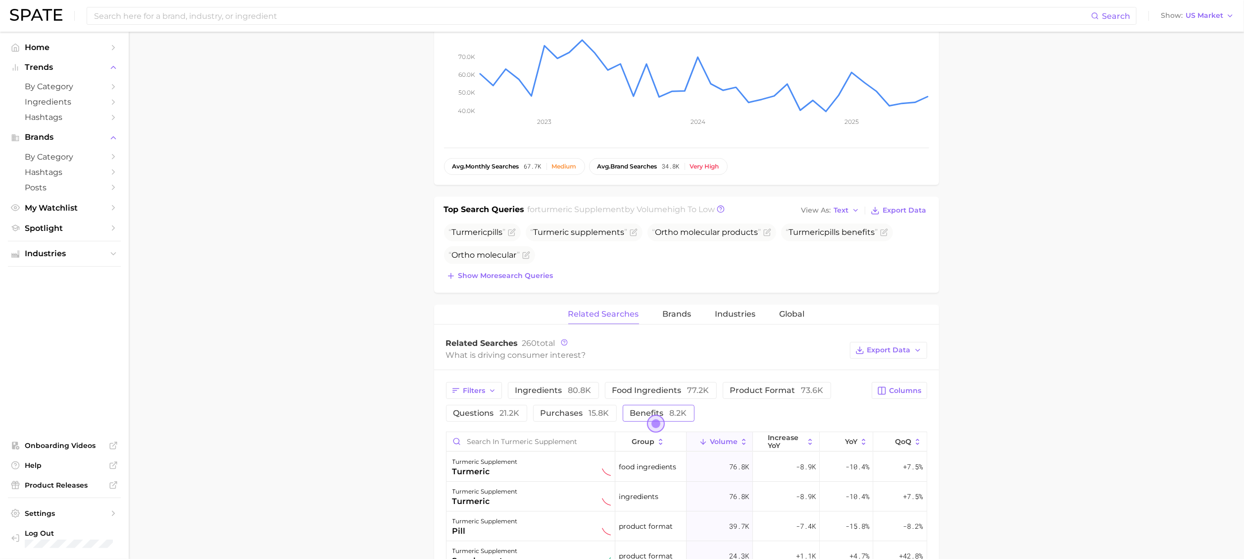
click at [644, 411] on span "benefits 8.2k" at bounding box center [658, 412] width 57 height 9
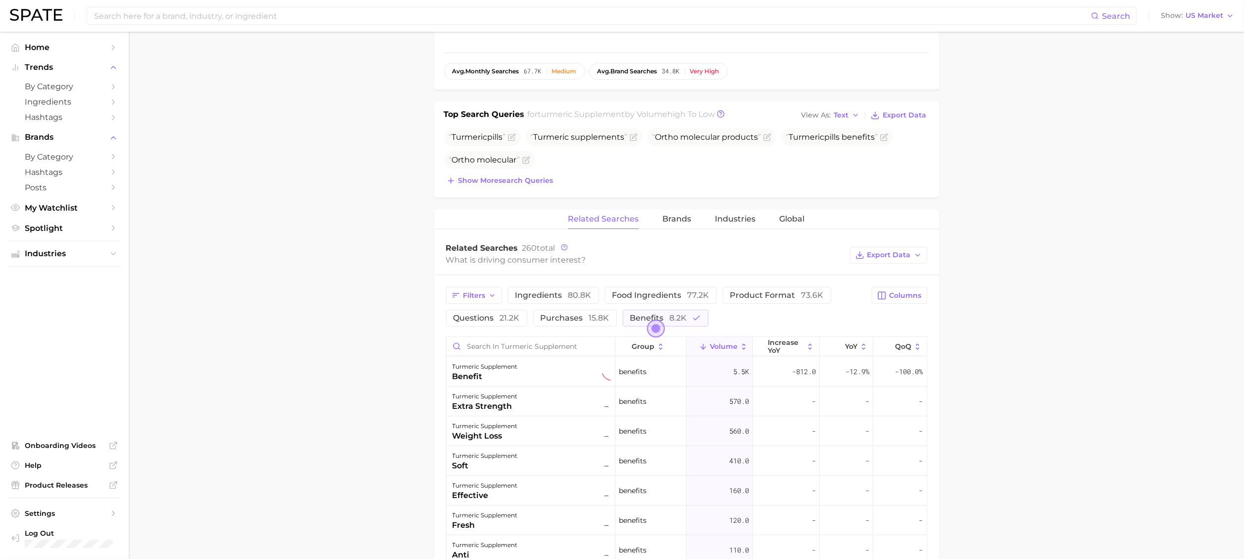
scroll to position [424, 0]
